Goal: Information Seeking & Learning: Compare options

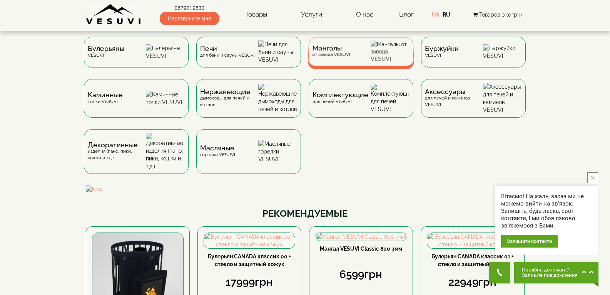
click at [374, 59] on div "Мангалы от завода VESUVI" at bounding box center [361, 51] width 106 height 29
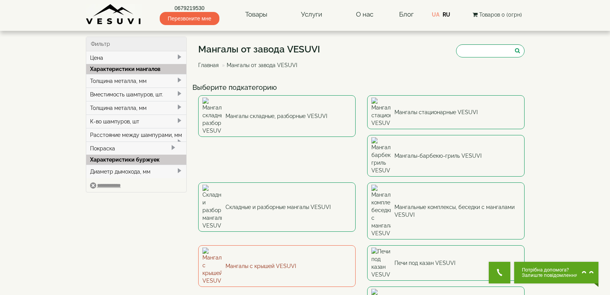
click at [356, 245] on link "Мангалы с крышей VESUVI" at bounding box center [277, 266] width 158 height 42
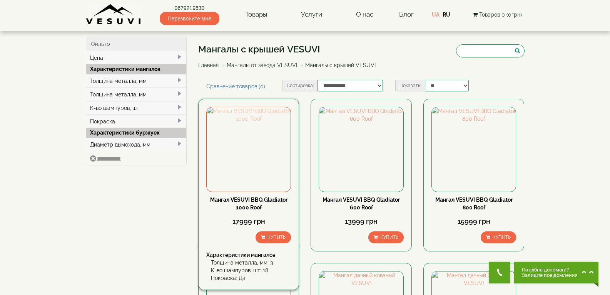
scroll to position [77, 0]
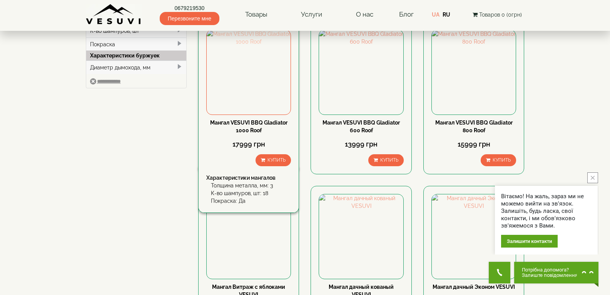
click at [255, 79] on img at bounding box center [249, 72] width 84 height 84
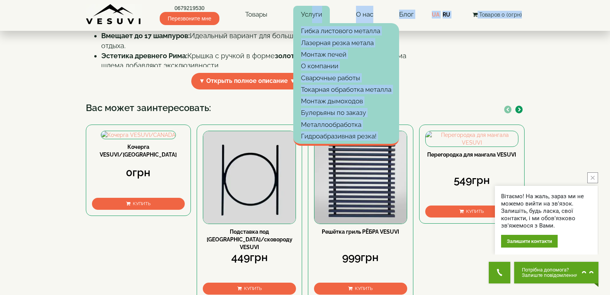
scroll to position [262, 0]
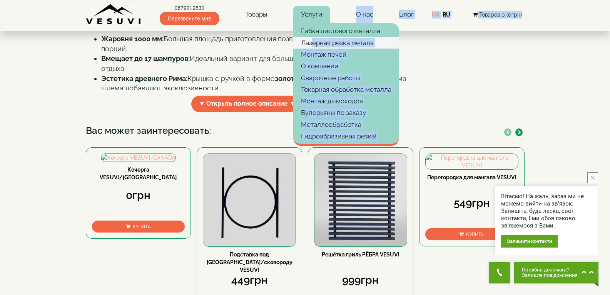
drag, startPoint x: 217, startPoint y: 183, endPoint x: 314, endPoint y: 46, distance: 167.6
click at [314, 46] on body "0679219530 Перезвоните мне Товары Булерьяны VESUVI Мангалы от завода VESUVI Печ…" at bounding box center [305, 171] width 610 height 866
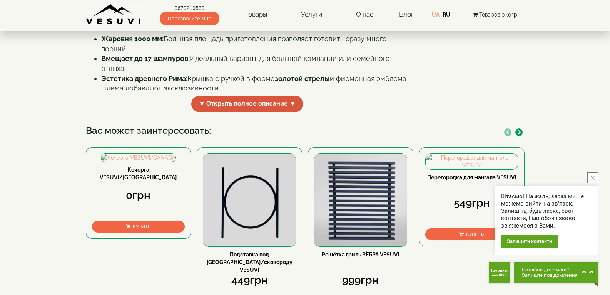
click at [266, 112] on span "▼ Открыть полное описание ▼" at bounding box center [247, 104] width 112 height 17
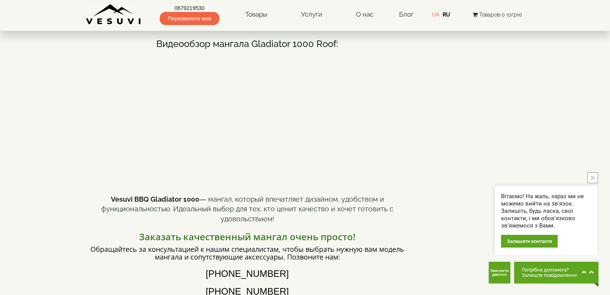
scroll to position [363, 0]
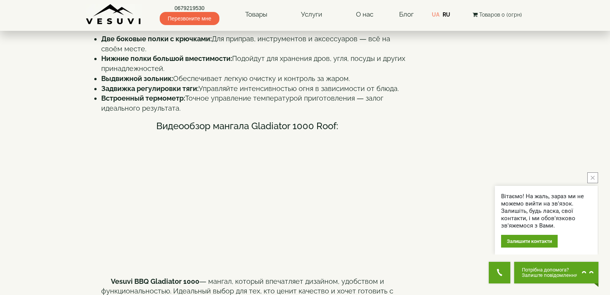
drag, startPoint x: 101, startPoint y: 174, endPoint x: 292, endPoint y: 177, distance: 191.0
click at [292, 177] on div "Мангал Vesuvi BBQ Gladiator 1000 Roof — мощность, стиль и функциональность Vesu…" at bounding box center [247, 146] width 323 height 622
copy div "Мангал Vesuvi BBQ Gladiator 1000 Roof — мощность, стиль и функциональность Vesu…"
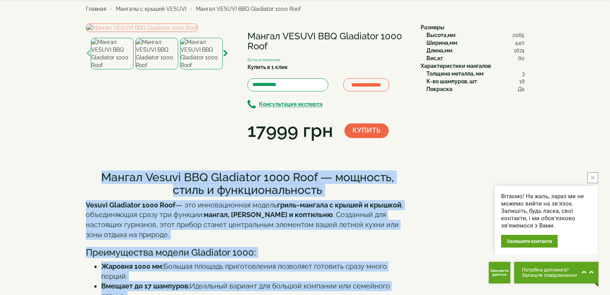
scroll to position [0, 0]
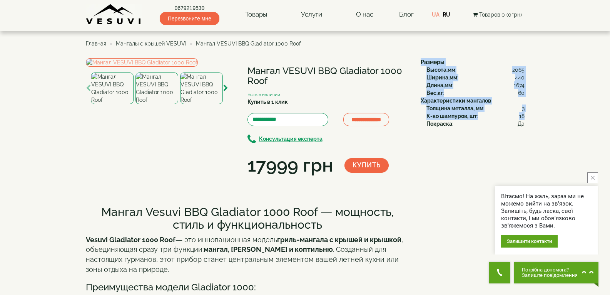
drag, startPoint x: 418, startPoint y: 60, endPoint x: 524, endPoint y: 118, distance: 121.1
click at [524, 118] on div "Размеры Высота,мм : 2065 Ширина,мм : 440 Длина,мм : 1674 Вес,кг : 60 Характерис…" at bounding box center [470, 92] width 110 height 69
copy div "Размеры Высота,мм : 2065 Ширина,мм : 440 Длина,мм : 1674 Вес,кг : 60 Характерис…"
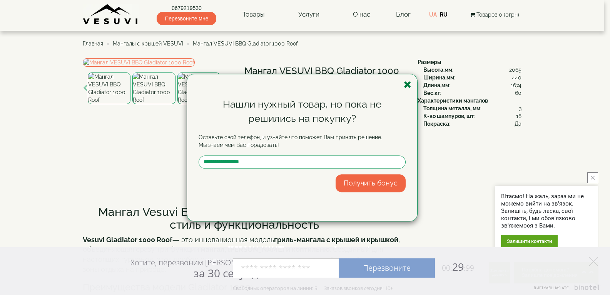
click at [405, 82] on icon "button" at bounding box center [408, 85] width 8 height 10
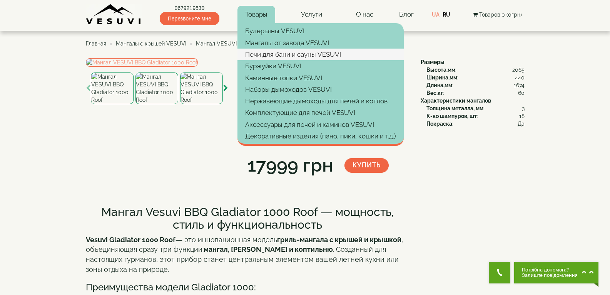
click at [277, 50] on link "Печи для бани и сауны VESUVI" at bounding box center [321, 55] width 166 height 12
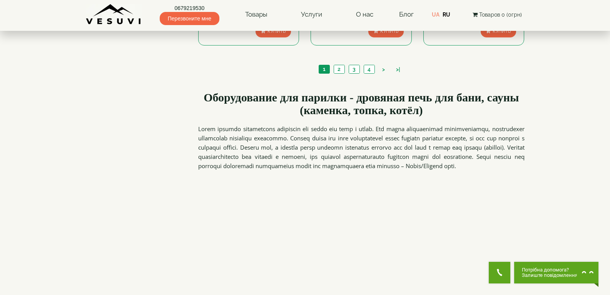
scroll to position [963, 0]
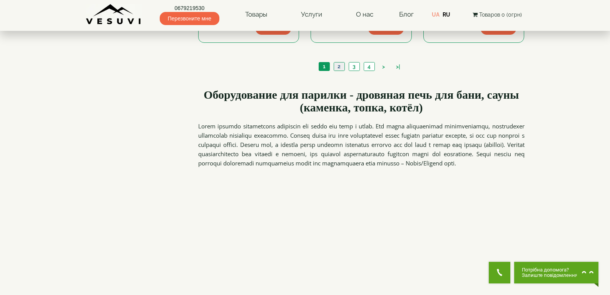
click at [344, 65] on link "2" at bounding box center [339, 66] width 11 height 8
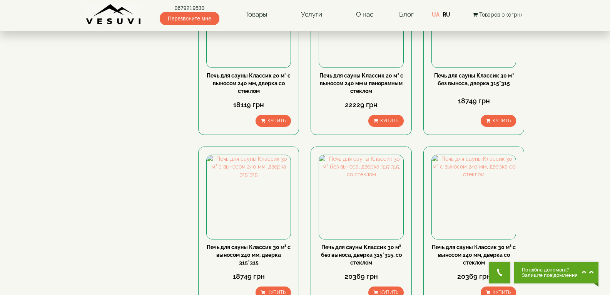
scroll to position [881, 0]
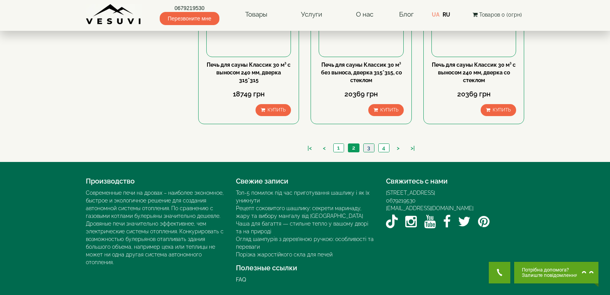
click at [370, 147] on link "3" at bounding box center [369, 148] width 11 height 8
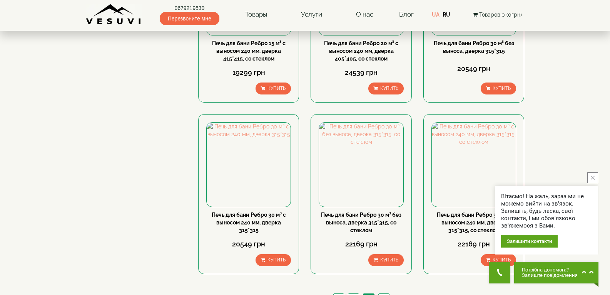
scroll to position [770, 0]
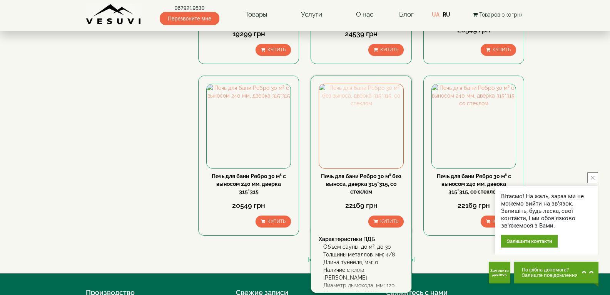
click at [347, 145] on img at bounding box center [361, 126] width 84 height 84
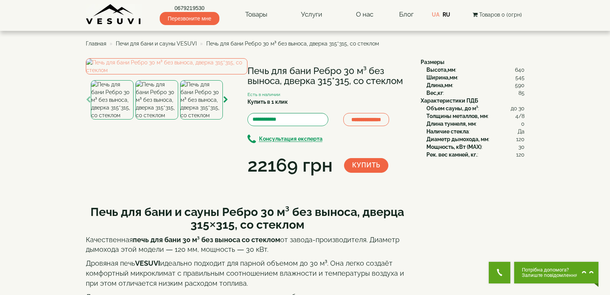
click at [127, 119] on img at bounding box center [112, 99] width 43 height 39
click at [161, 119] on img at bounding box center [157, 99] width 43 height 39
click at [109, 119] on img at bounding box center [112, 99] width 43 height 39
click at [169, 74] on img at bounding box center [167, 66] width 162 height 16
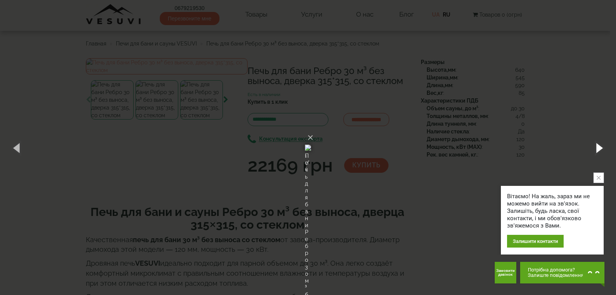
click at [608, 143] on button "button" at bounding box center [598, 147] width 35 height 42
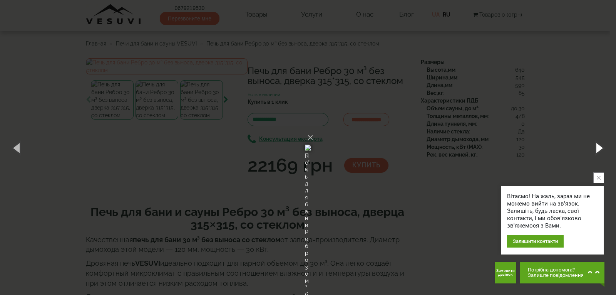
click at [608, 143] on button "button" at bounding box center [598, 147] width 35 height 42
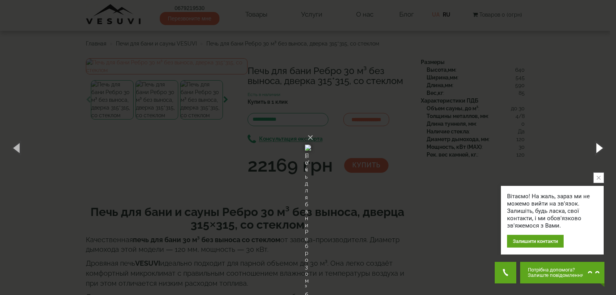
click at [608, 143] on button "button" at bounding box center [598, 147] width 35 height 42
click at [554, 91] on div "× Печь для бани Ребро 30 м³ без выноса, дверка 315*315, со стеклом 6 of 8 Loadi…" at bounding box center [308, 147] width 616 height 295
